Goal: Check status: Check status

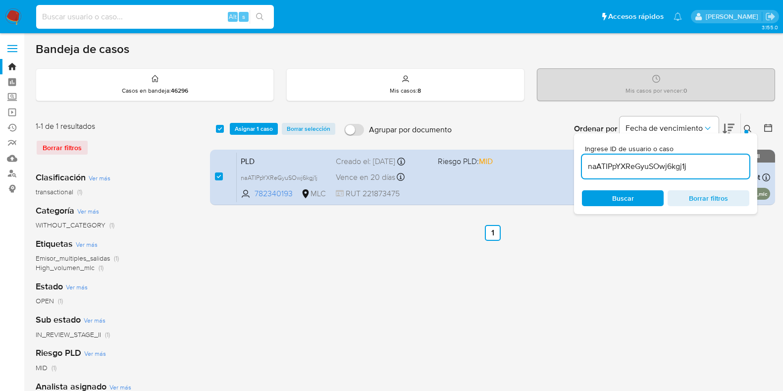
click at [145, 14] on input at bounding box center [155, 16] width 238 height 13
type input "2490403773"
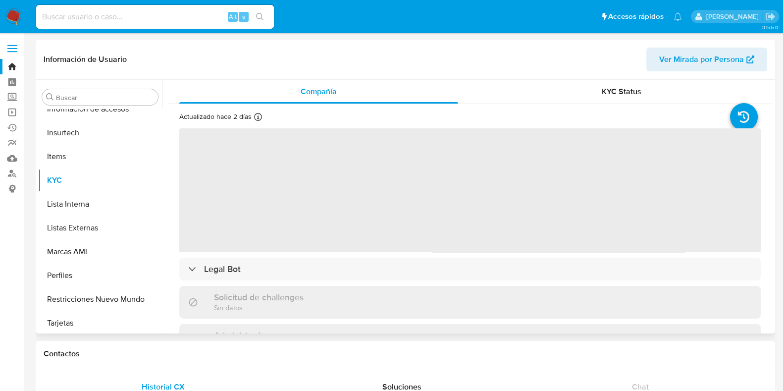
scroll to position [418, 0]
select select "10"
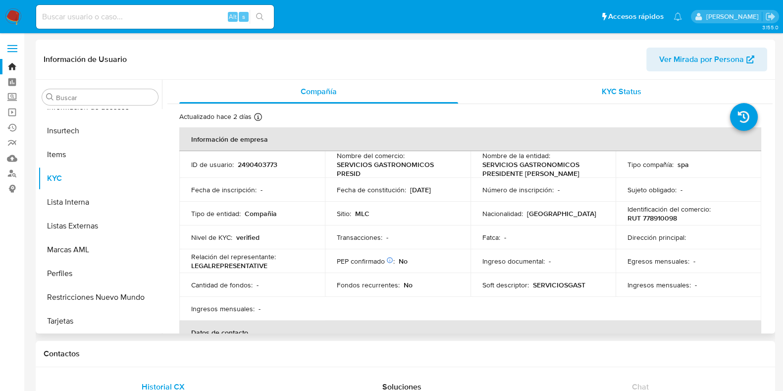
click at [629, 93] on span "KYC Status" at bounding box center [622, 91] width 40 height 11
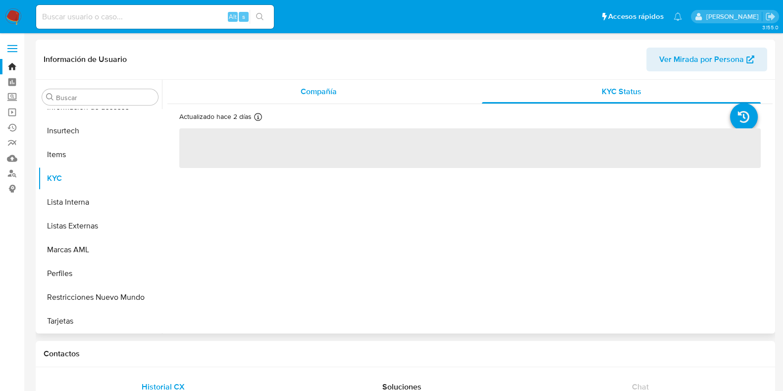
click at [322, 88] on span "Compañía" at bounding box center [319, 91] width 36 height 11
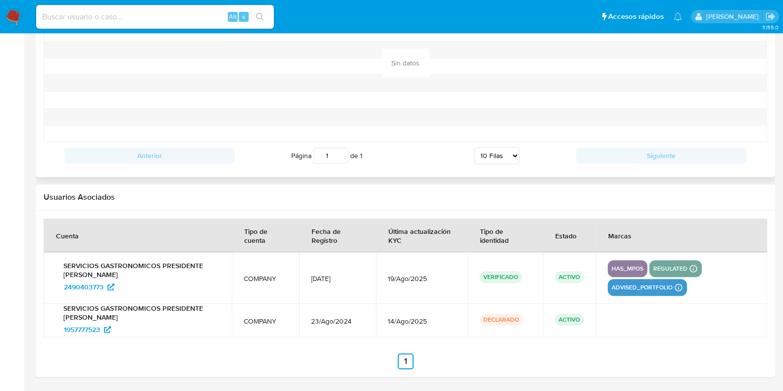
scroll to position [1090, 0]
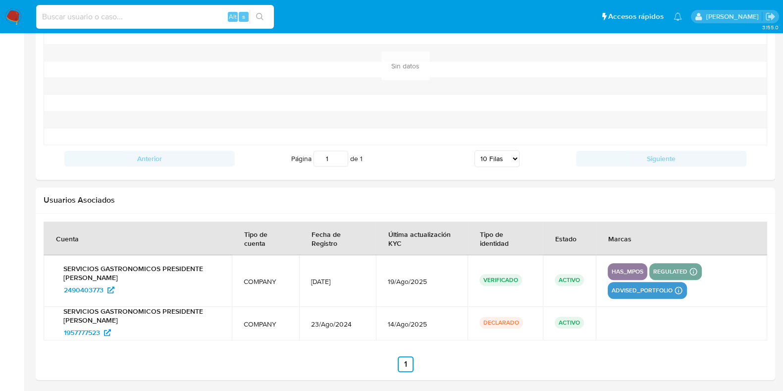
click at [99, 17] on input at bounding box center [155, 16] width 238 height 13
paste input "2636740316"
type input "2636740316"
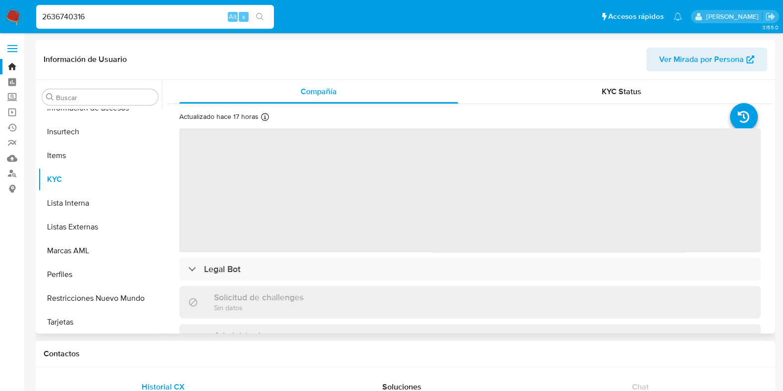
scroll to position [418, 0]
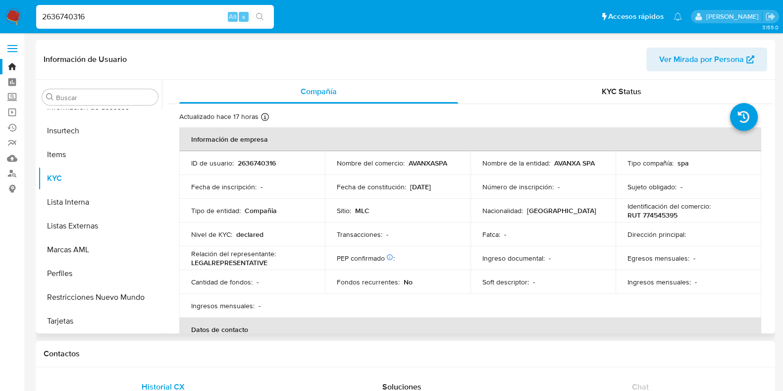
select select "10"
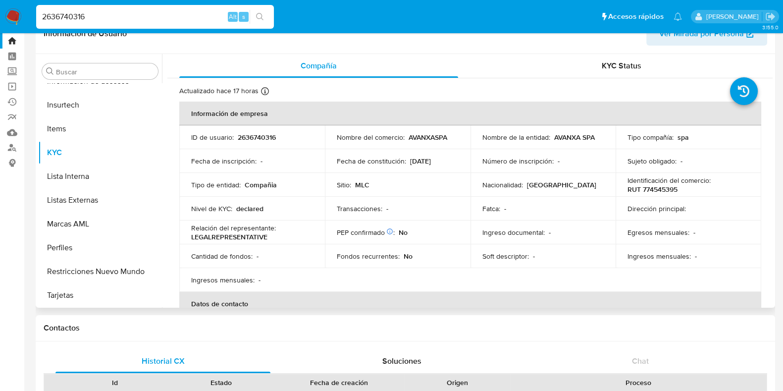
scroll to position [0, 0]
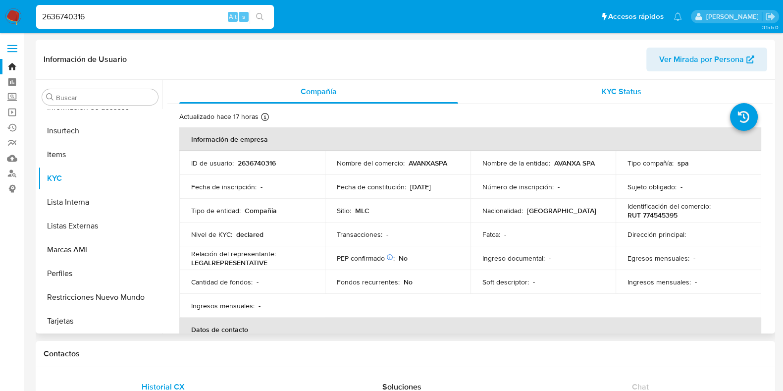
click at [623, 83] on div "KYC Status" at bounding box center [621, 92] width 279 height 24
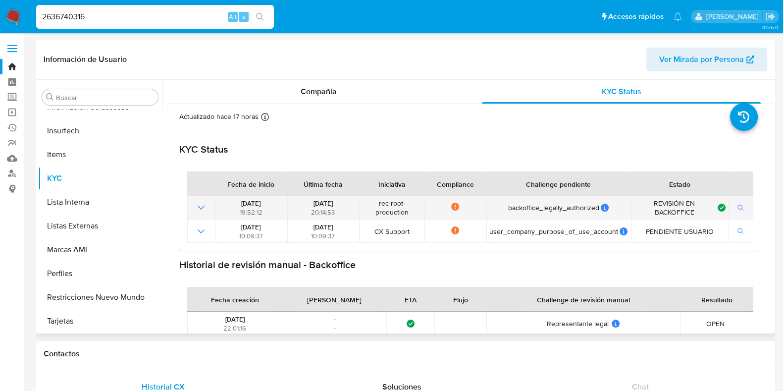
click at [201, 209] on icon "Mostrar operación" at bounding box center [201, 208] width 12 height 12
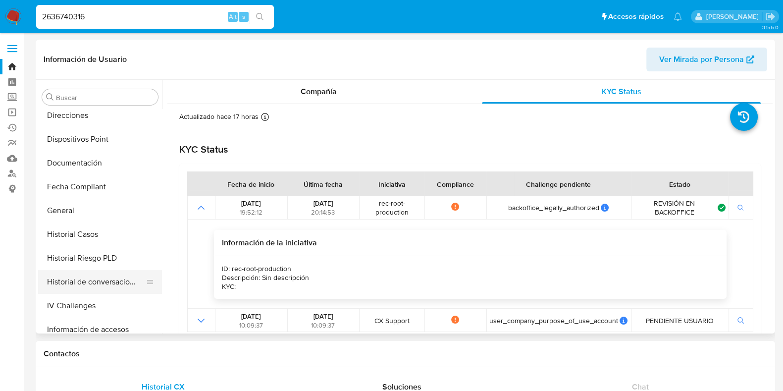
scroll to position [232, 0]
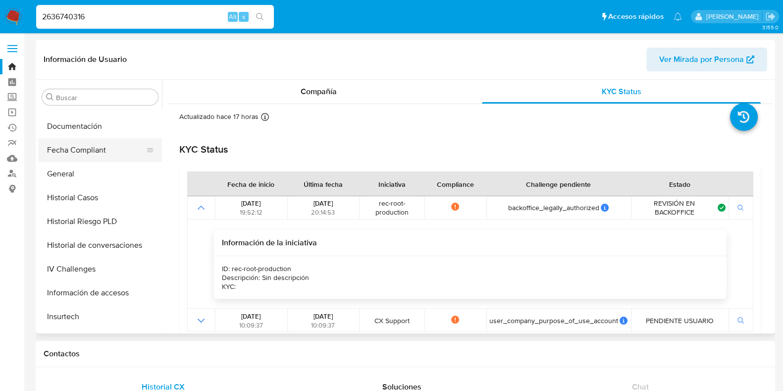
click at [96, 152] on button "Fecha Compliant" at bounding box center [96, 150] width 116 height 24
